Goal: Check status: Check status

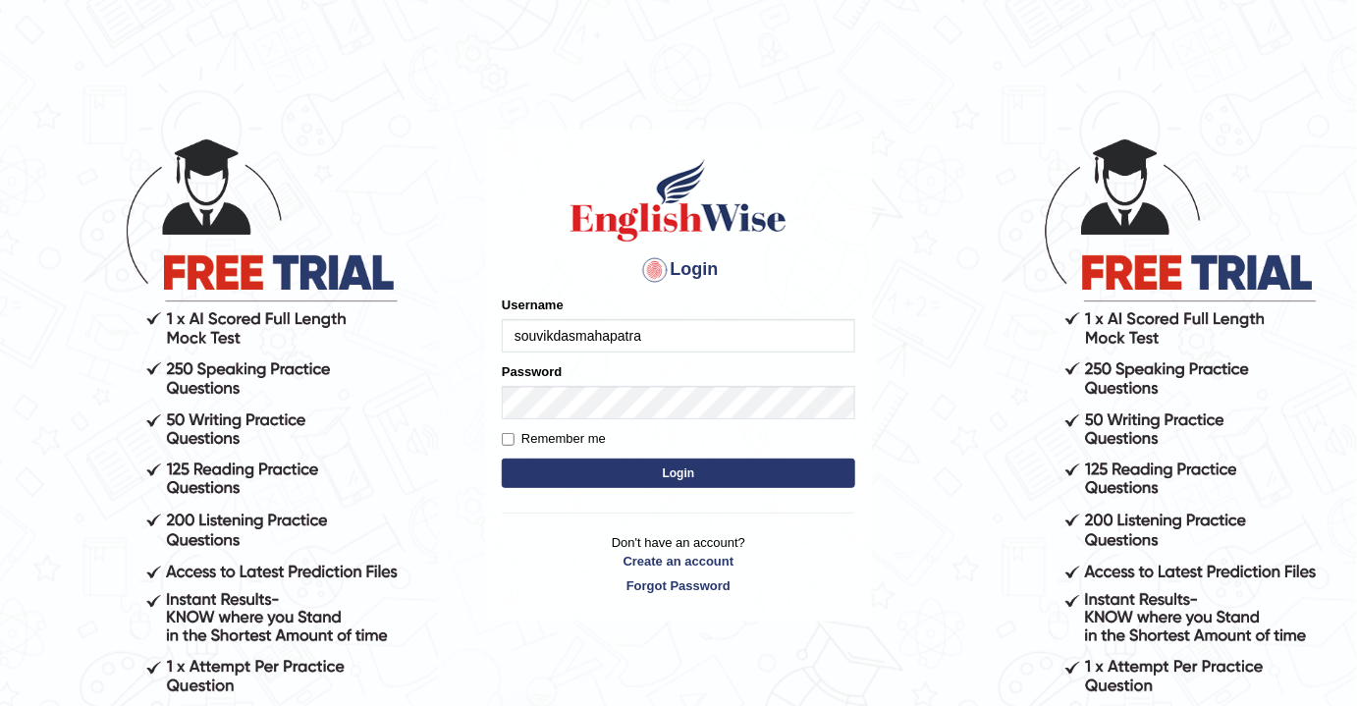
type input "souvikdasmahapatra"
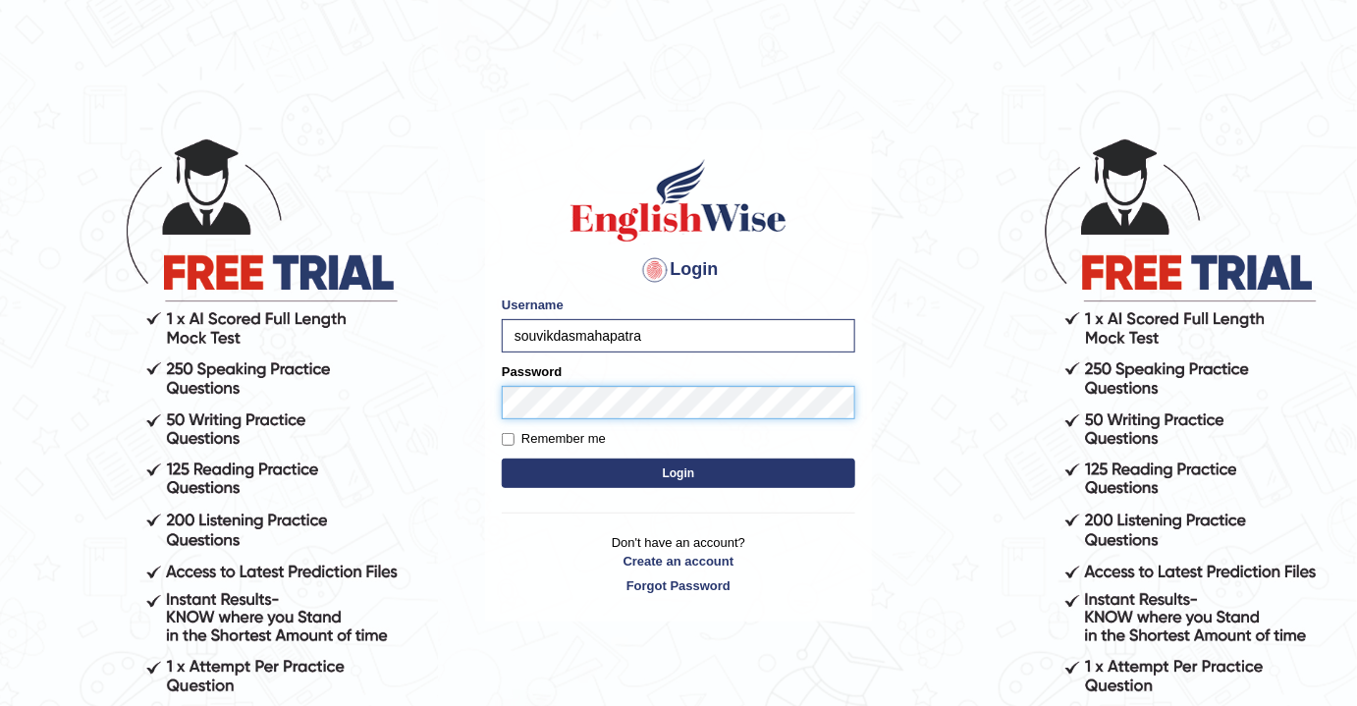
click at [502, 459] on button "Login" at bounding box center [679, 473] width 354 height 29
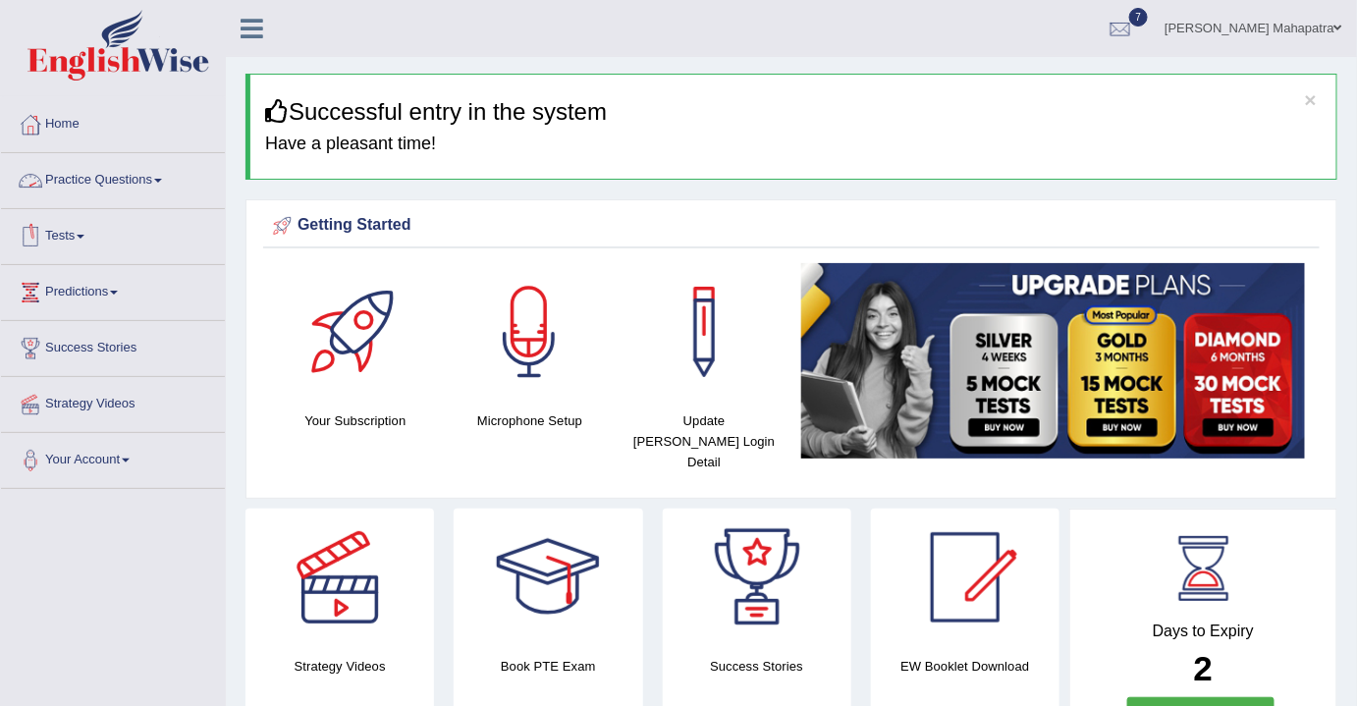
click at [80, 237] on link "Tests" at bounding box center [113, 233] width 224 height 49
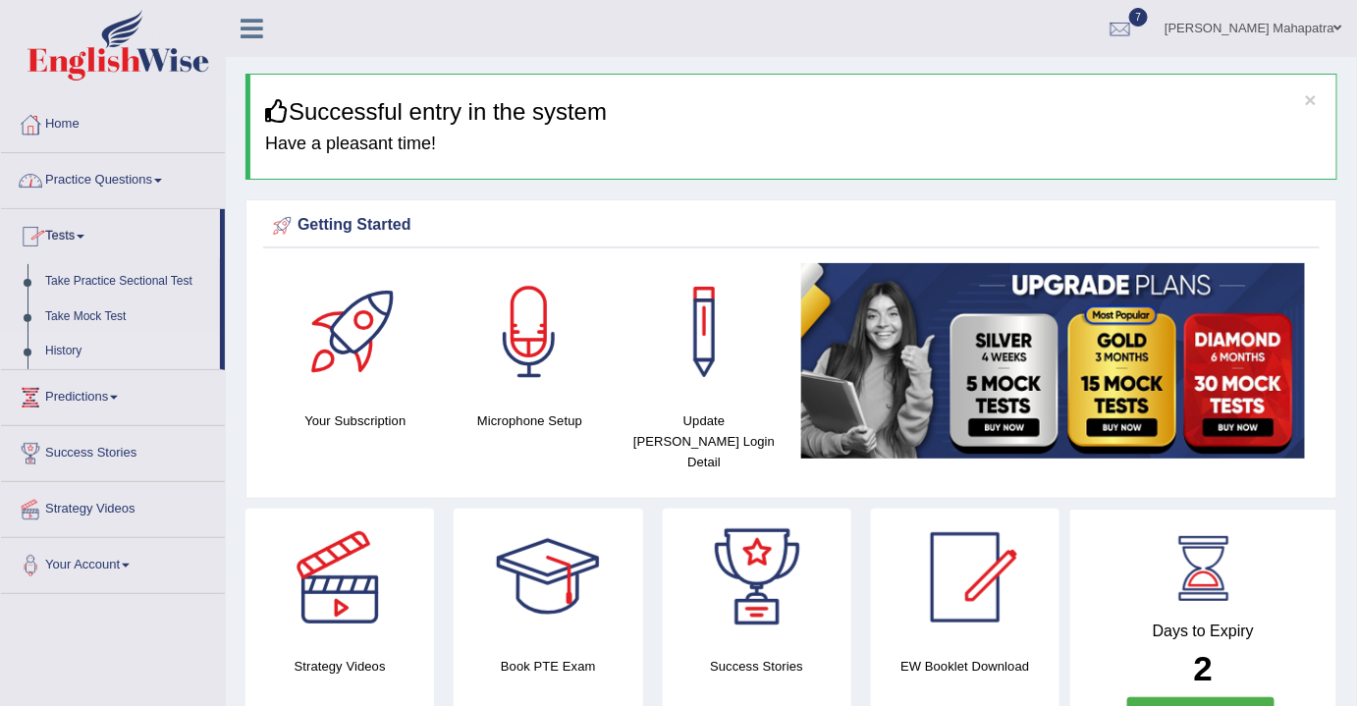
click at [71, 350] on link "History" at bounding box center [128, 351] width 184 height 35
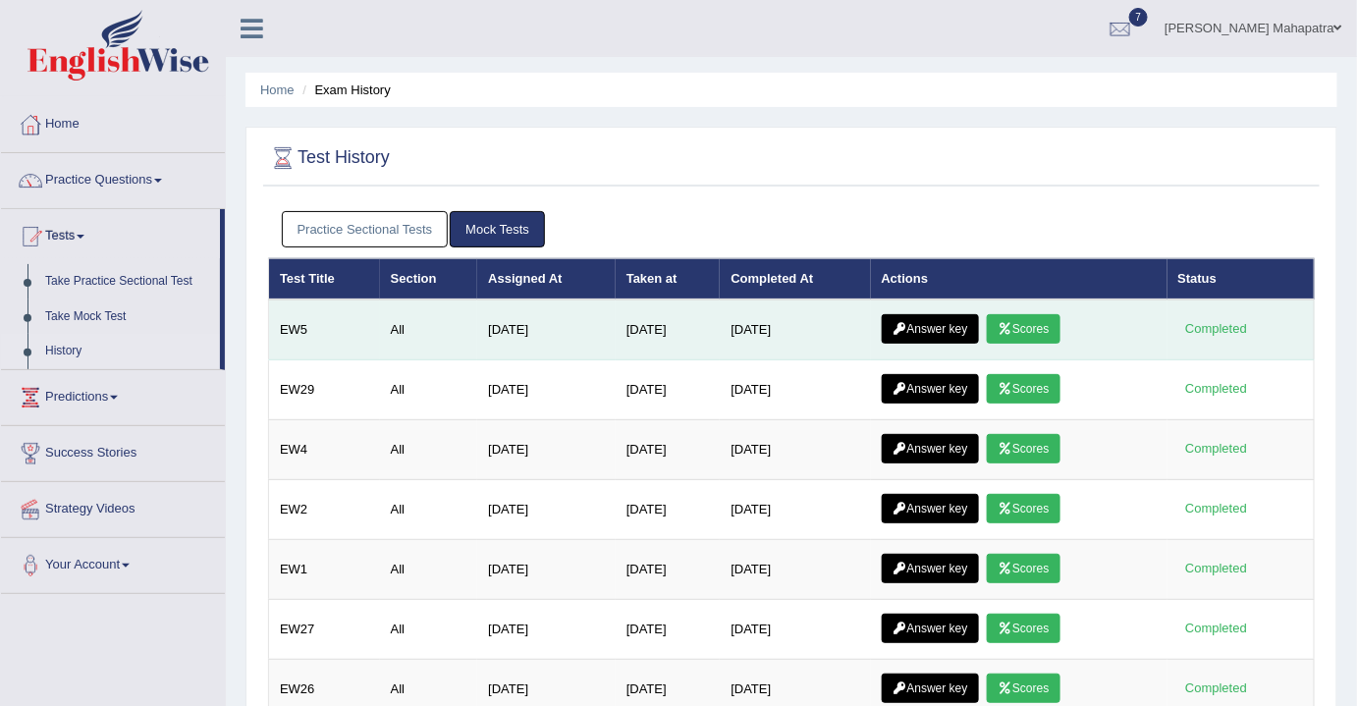
click at [951, 322] on link "Answer key" at bounding box center [930, 328] width 97 height 29
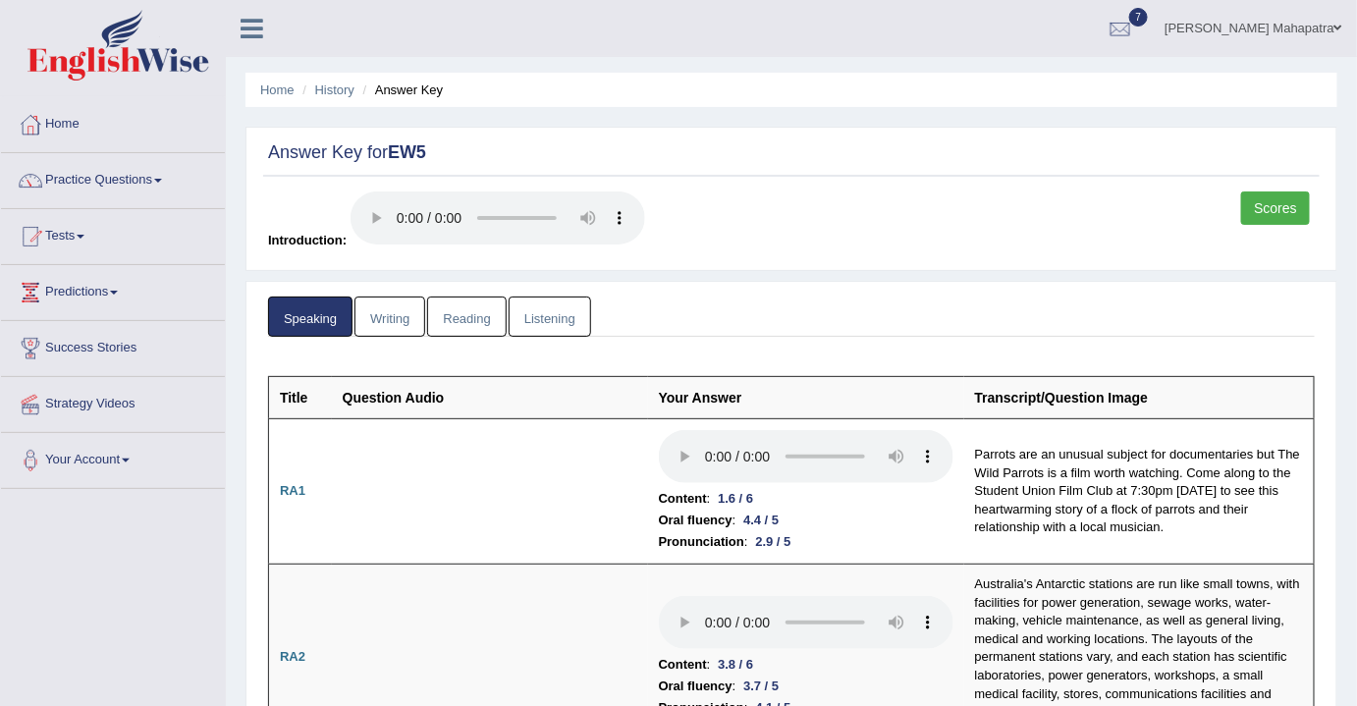
click at [450, 298] on link "Reading" at bounding box center [466, 317] width 79 height 40
